Goal: Complete application form

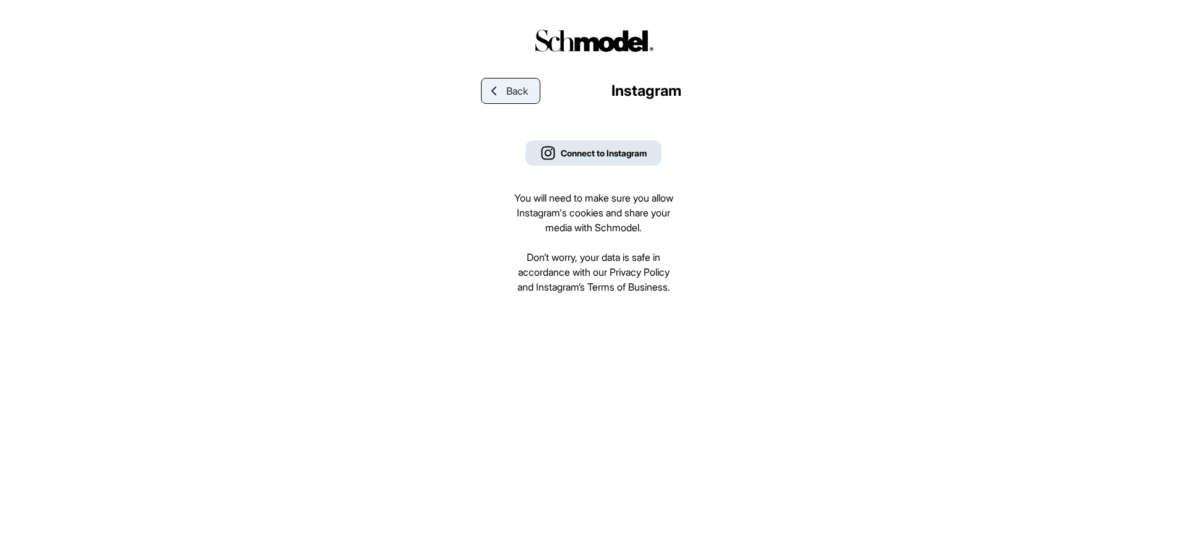
click at [526, 84] on span "Back" at bounding box center [517, 90] width 22 height 15
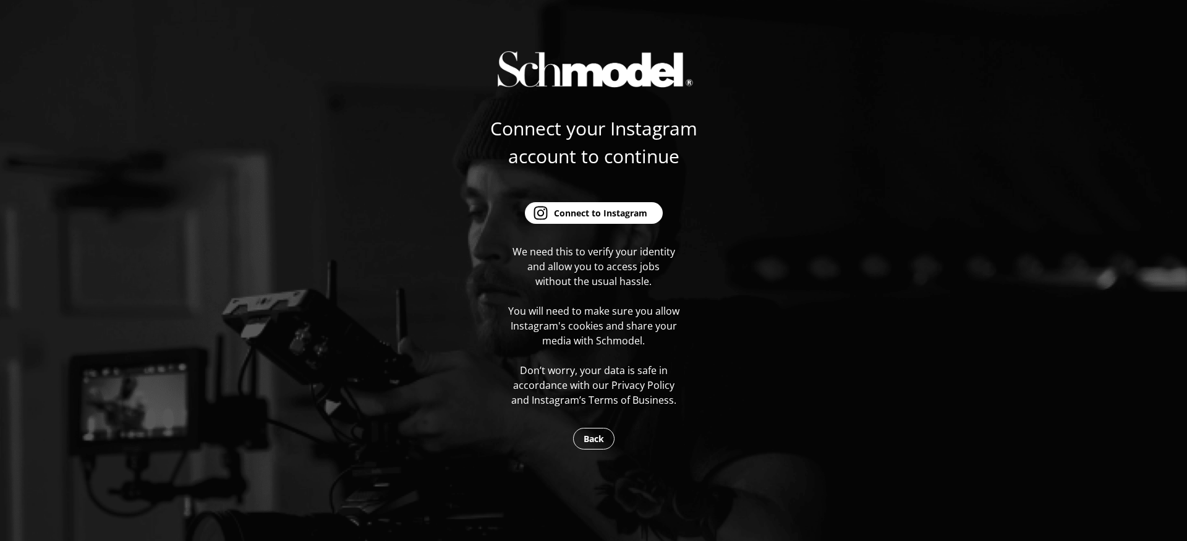
click at [586, 226] on form "Connect your Instagram account to continue Connect to Instagram We need this to…" at bounding box center [593, 260] width 219 height 293
click at [577, 211] on div "Connect to Instagram" at bounding box center [600, 213] width 93 height 13
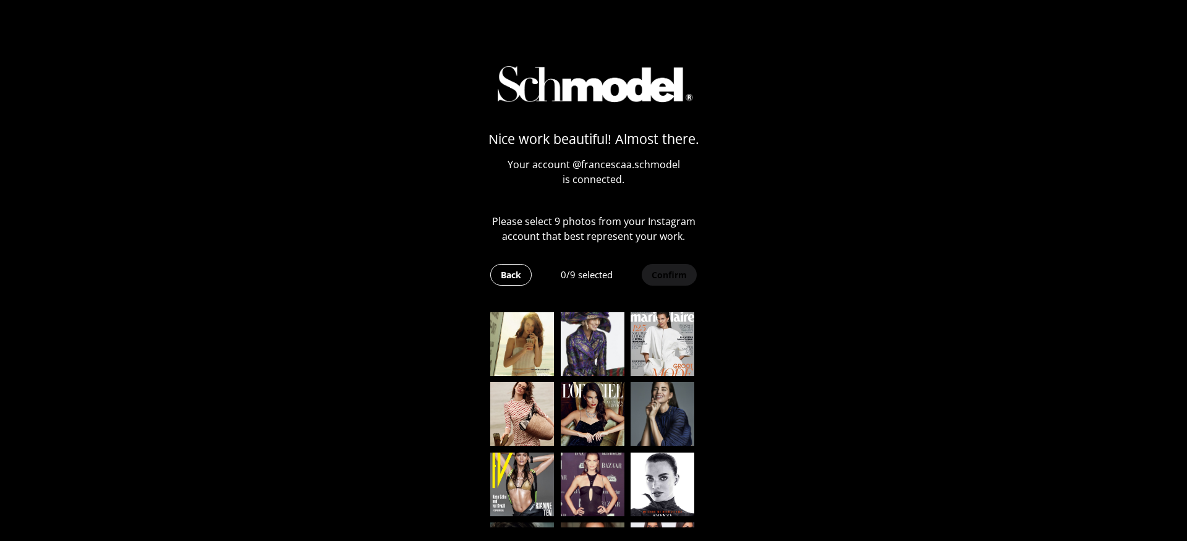
click at [522, 338] on img at bounding box center [522, 344] width 64 height 64
click at [600, 338] on img at bounding box center [593, 344] width 64 height 64
click at [656, 341] on img at bounding box center [663, 344] width 64 height 64
click at [656, 388] on img at bounding box center [663, 414] width 64 height 64
click at [590, 393] on img at bounding box center [593, 414] width 64 height 64
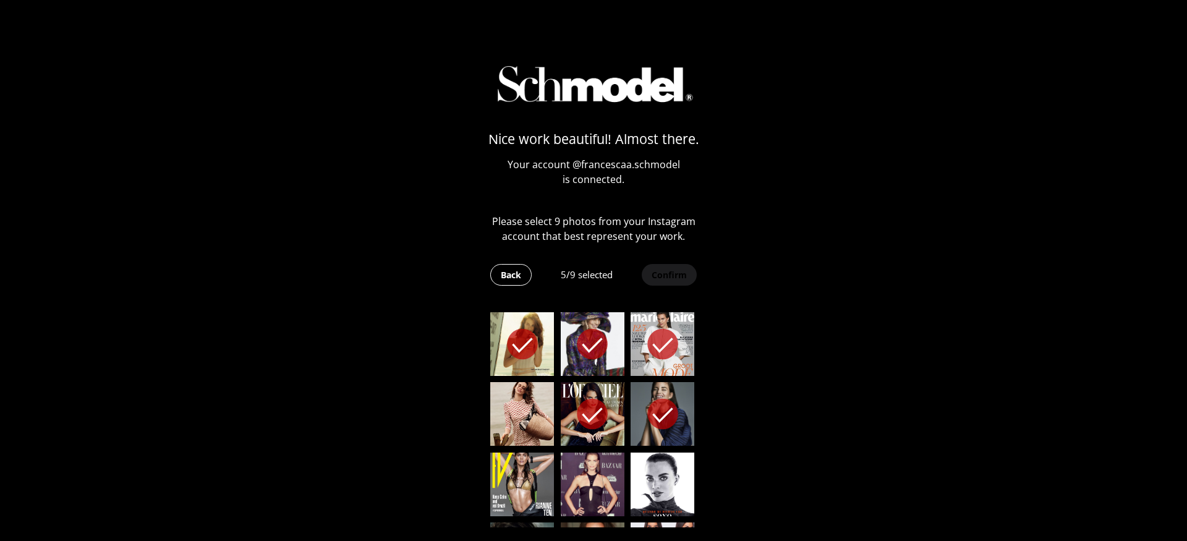
click at [515, 393] on img at bounding box center [522, 414] width 64 height 64
click at [527, 462] on img at bounding box center [522, 485] width 64 height 64
click at [578, 462] on img at bounding box center [593, 485] width 64 height 64
click at [658, 465] on img at bounding box center [663, 485] width 64 height 64
click at [663, 279] on button "Confirm" at bounding box center [669, 275] width 56 height 22
